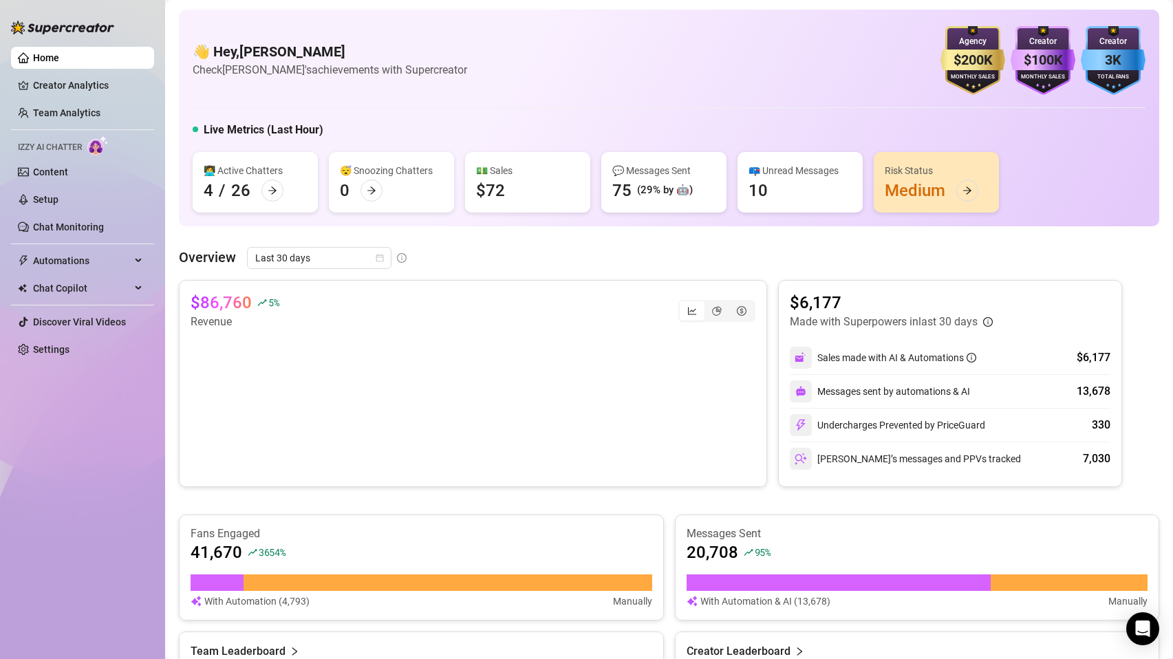
click at [79, 211] on ul "Home Creator Analytics Team Analytics Izzy AI Chatter Content Setup Chat Monito…" at bounding box center [82, 203] width 143 height 325
click at [58, 202] on link "Setup" at bounding box center [45, 199] width 25 height 11
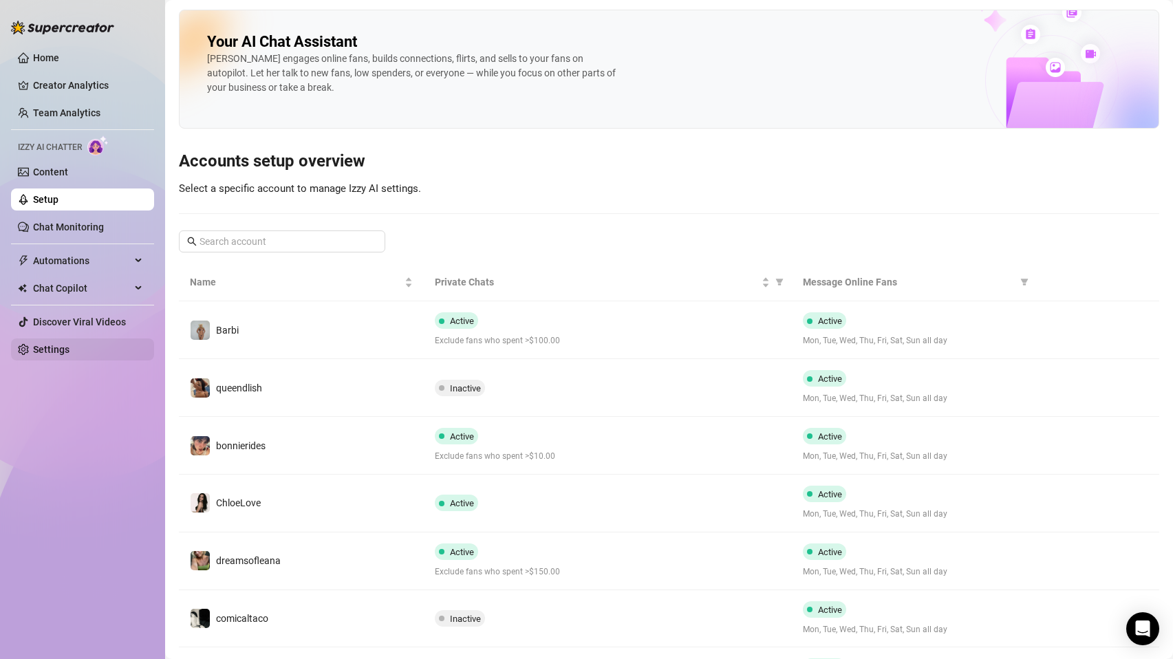
click at [69, 352] on link "Settings" at bounding box center [51, 349] width 36 height 11
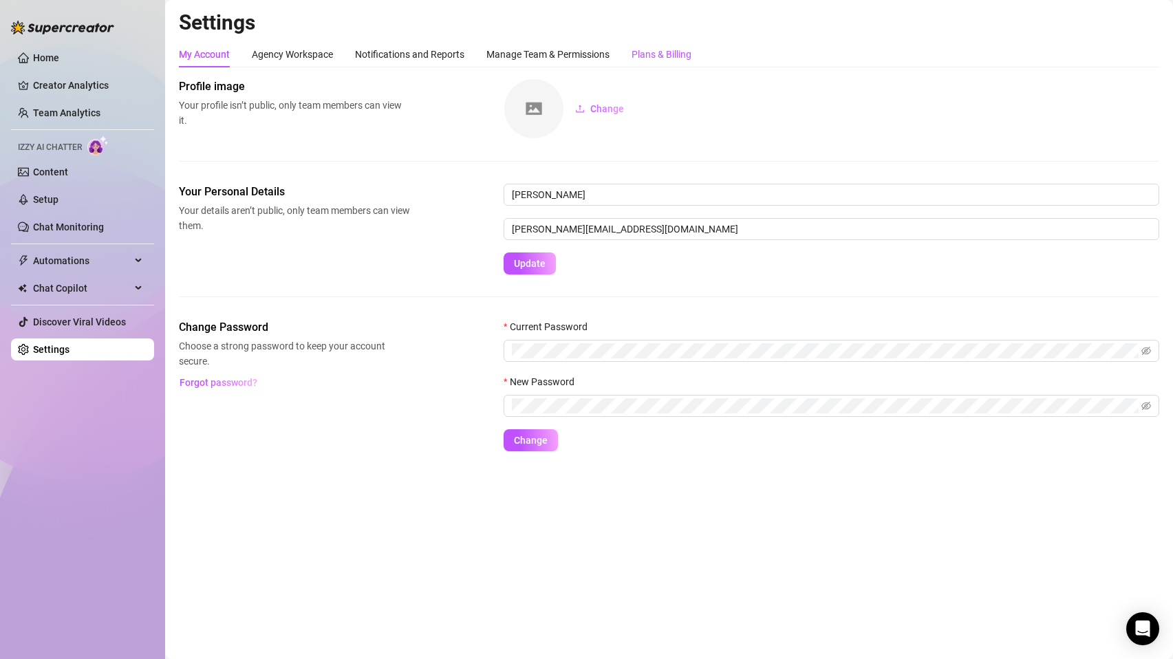
click at [661, 60] on div "Plans & Billing" at bounding box center [661, 54] width 60 height 15
